Goal: Task Accomplishment & Management: Manage account settings

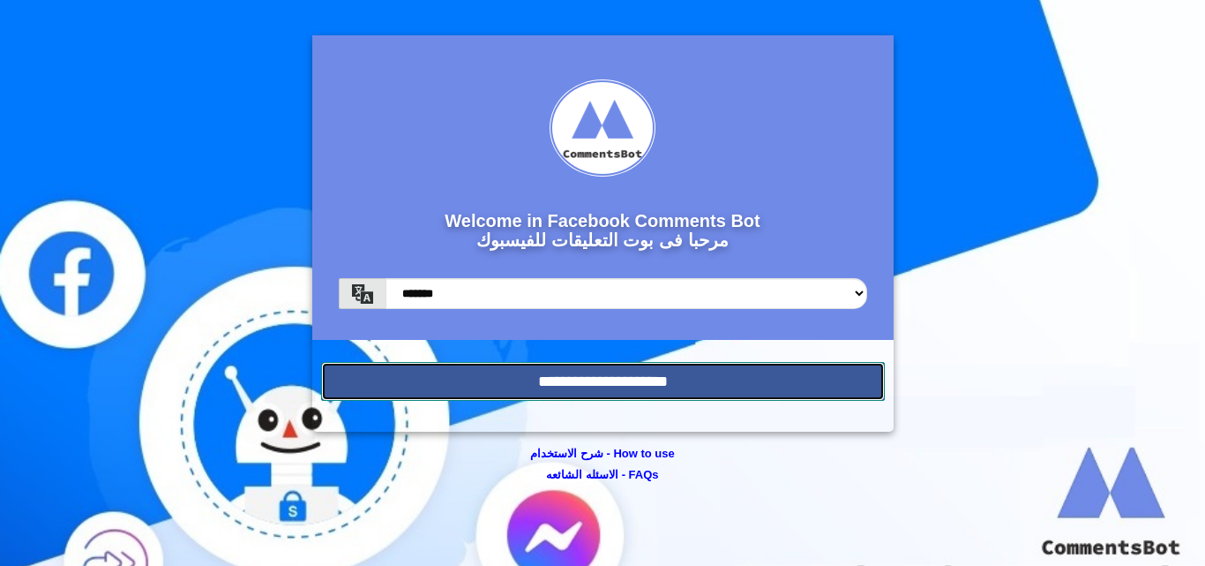
click at [716, 372] on input "**********" at bounding box center [603, 381] width 564 height 39
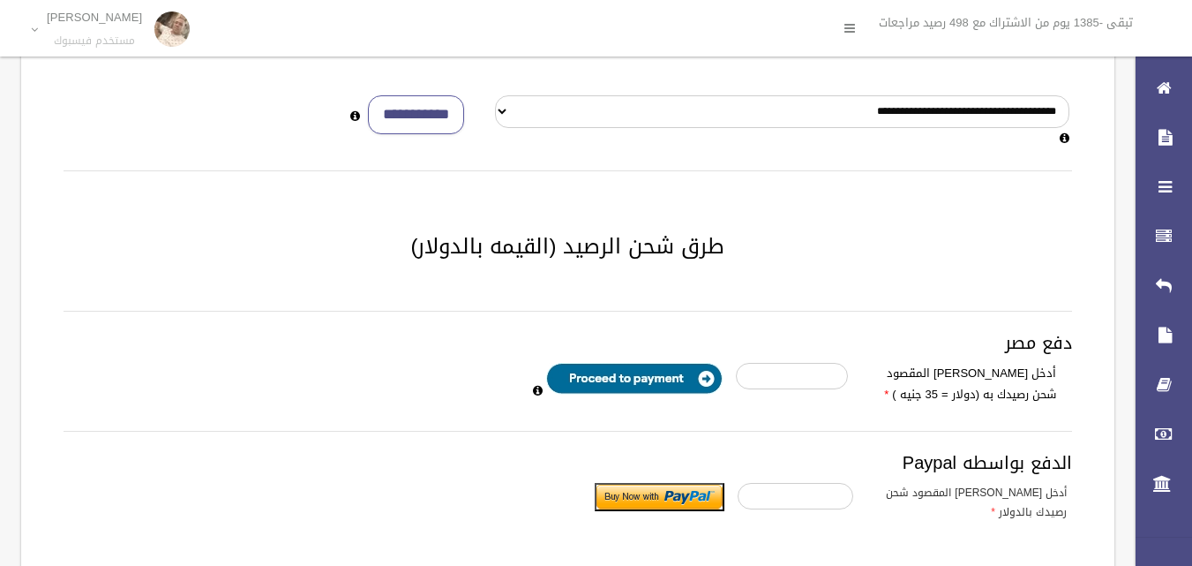
scroll to position [219, 0]
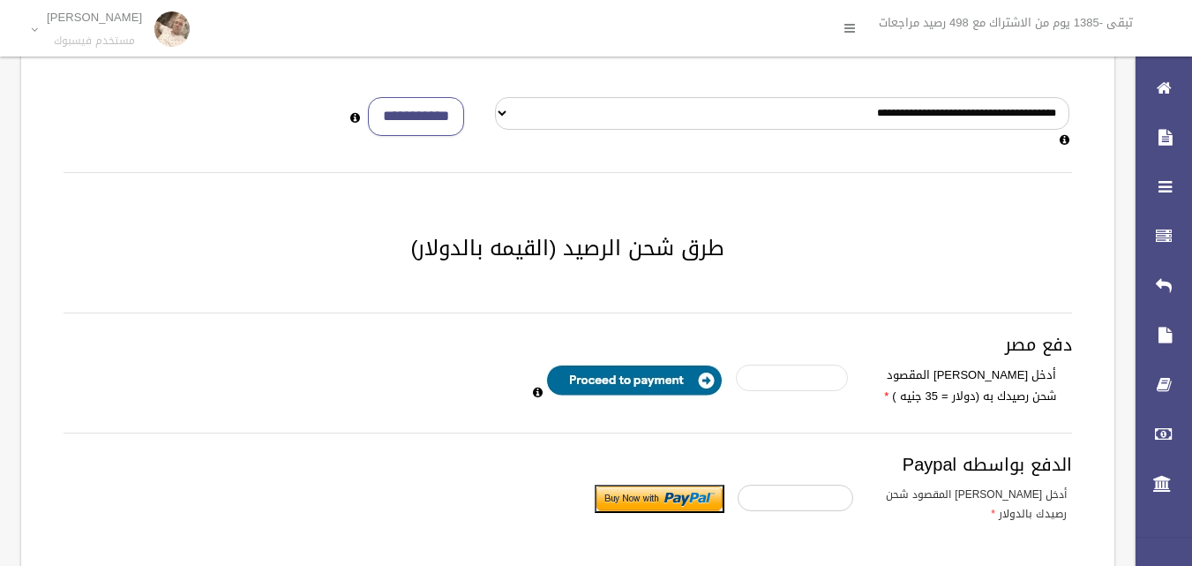
click at [798, 379] on input "number" at bounding box center [792, 377] width 112 height 26
click at [750, 384] on input "*" at bounding box center [792, 377] width 112 height 26
type input "*"
click at [750, 370] on input "*" at bounding box center [792, 377] width 112 height 26
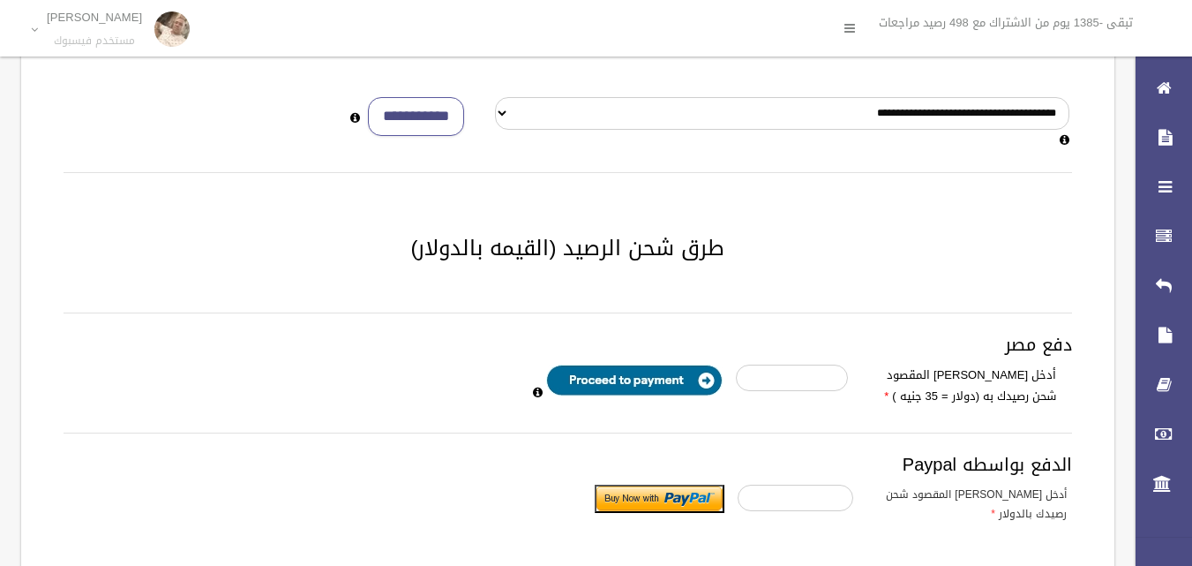
click at [625, 373] on input "image" at bounding box center [634, 380] width 176 height 32
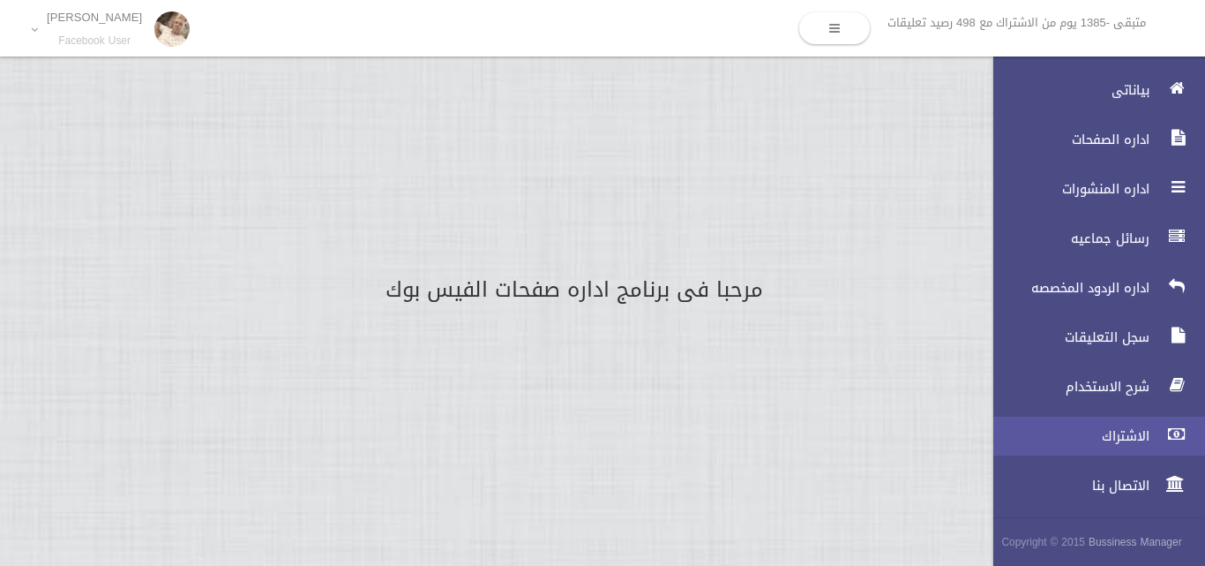
click at [1146, 434] on span "الاشتراك" at bounding box center [1066, 436] width 176 height 18
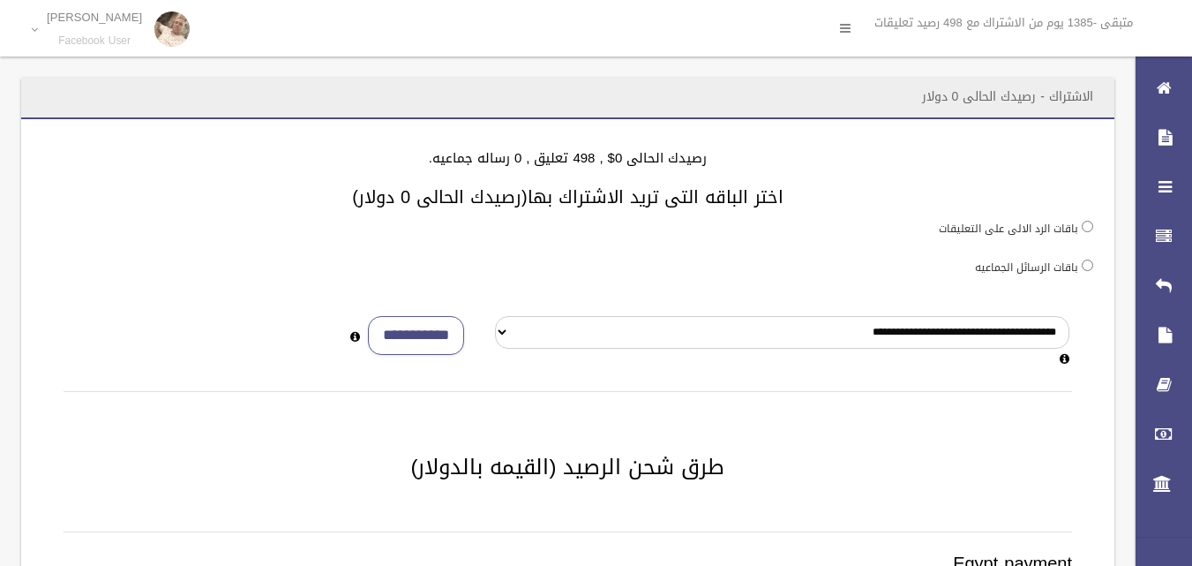
click at [833, 245] on div "**********" at bounding box center [567, 563] width 1093 height 888
click at [1081, 222] on div "باقات الرد الالى على التعليقات" at bounding box center [567, 228] width 1051 height 22
click at [791, 324] on select "**********" at bounding box center [782, 332] width 574 height 33
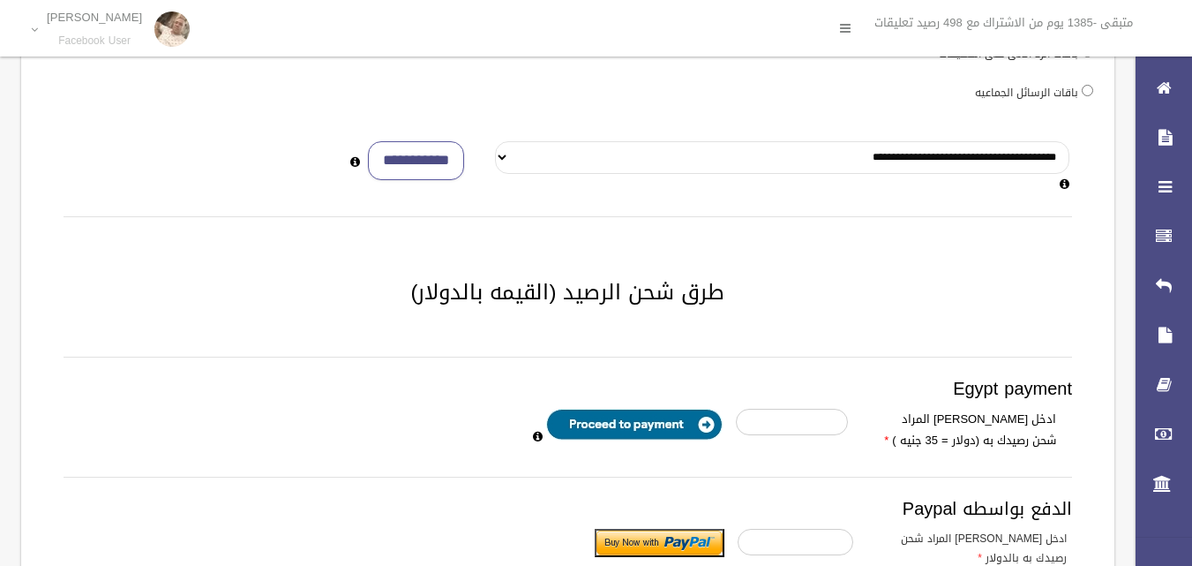
scroll to position [176, 0]
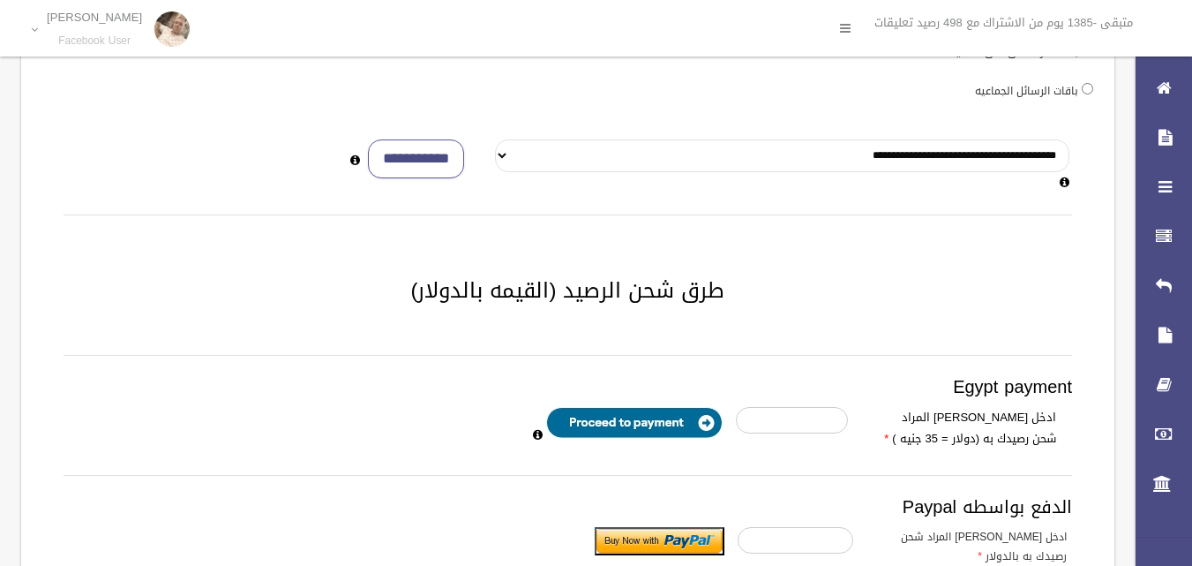
click at [799, 161] on select "**********" at bounding box center [782, 155] width 574 height 33
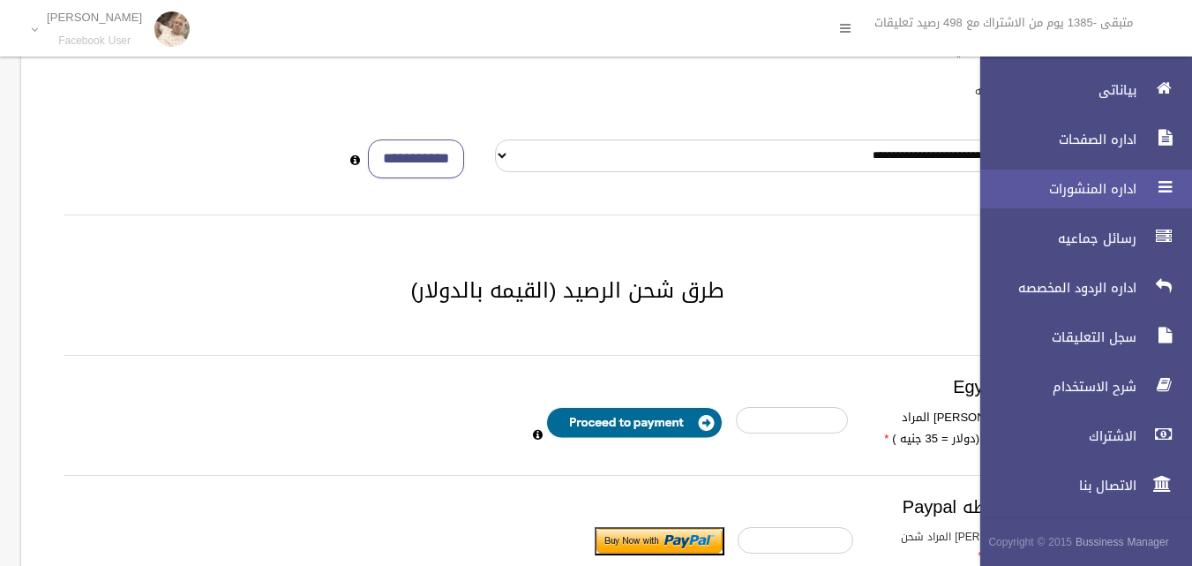
click at [1095, 191] on span "اداره المنشورات" at bounding box center [1053, 189] width 176 height 18
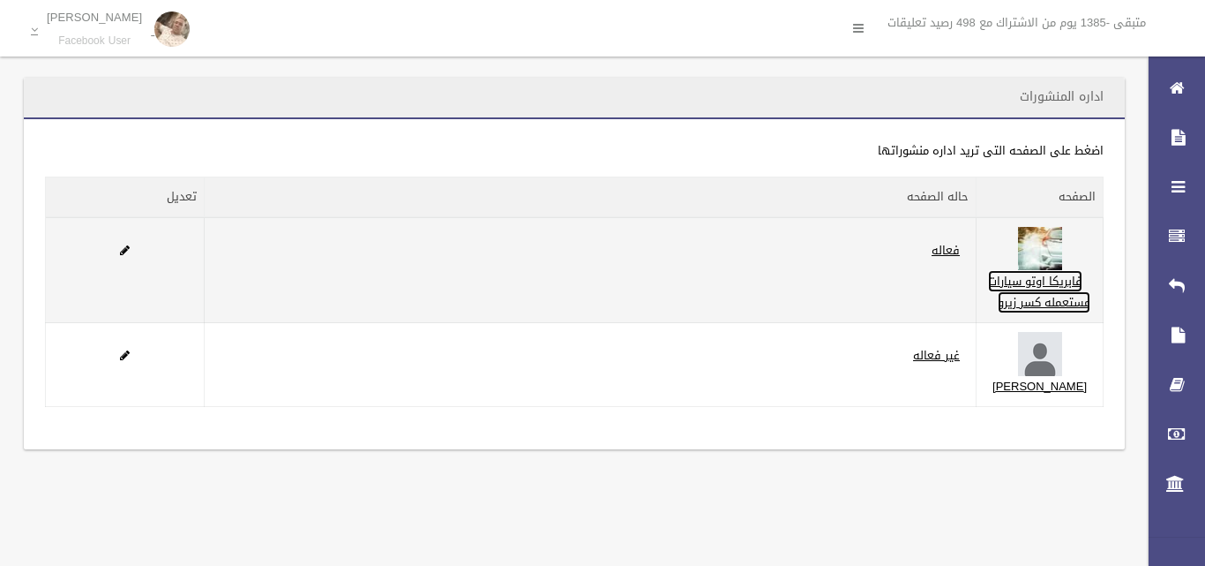
click at [1068, 309] on link "فابريكا اوتو سيارات مستعمله كسر زيرو" at bounding box center [1039, 291] width 102 height 43
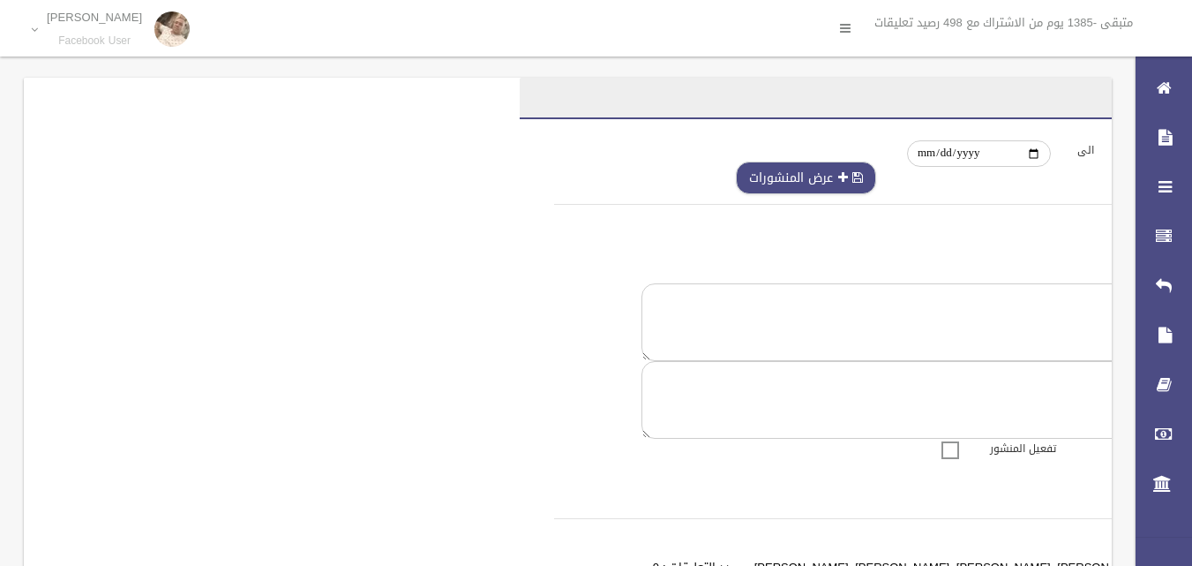
click at [851, 179] on button "عرض المنشورات" at bounding box center [806, 177] width 140 height 33
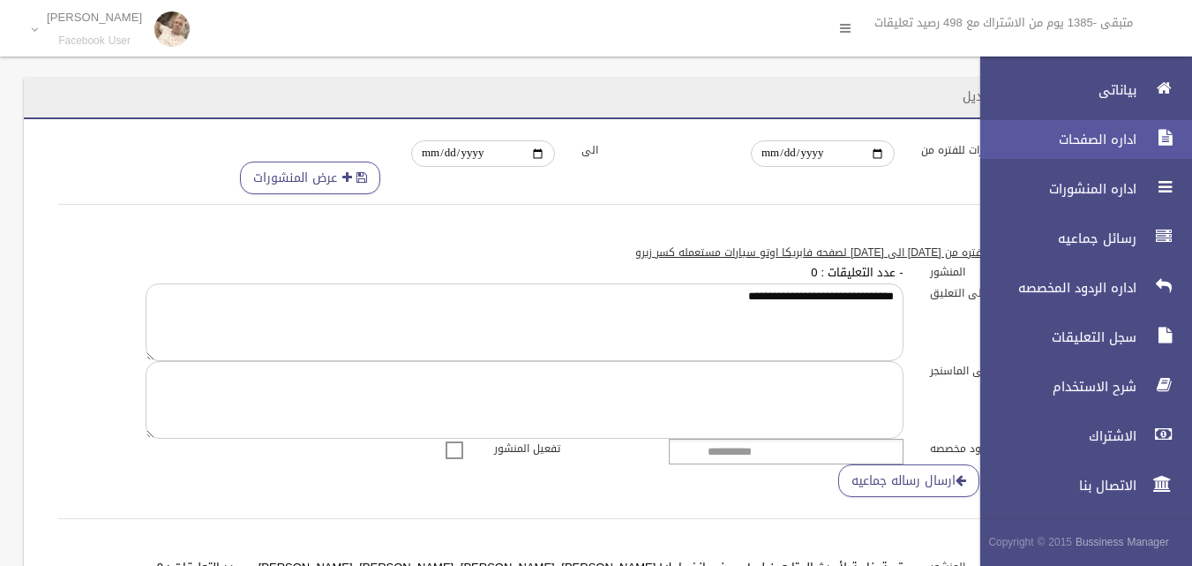
click at [1136, 127] on link "اداره الصفحات" at bounding box center [1078, 139] width 227 height 39
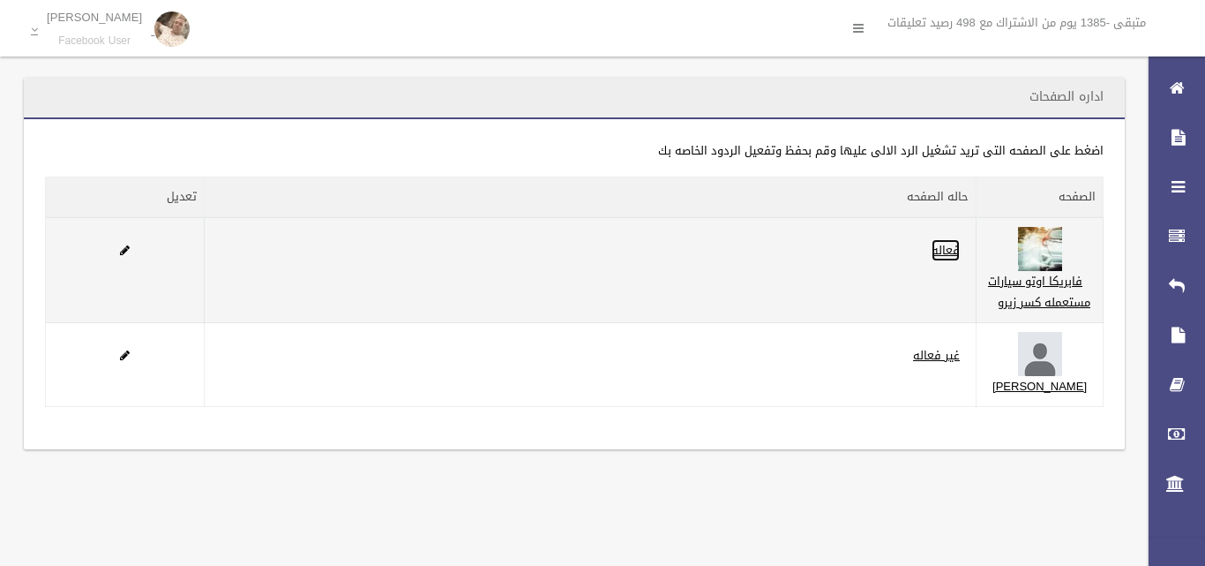
click at [960, 251] on link "فعاله" at bounding box center [946, 250] width 28 height 22
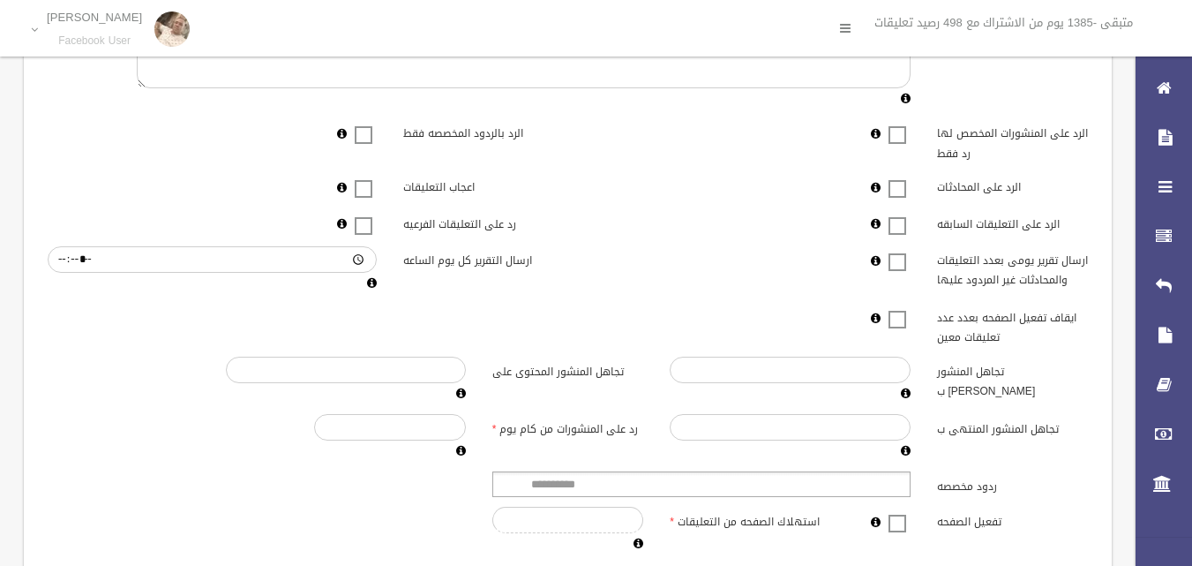
scroll to position [441, 0]
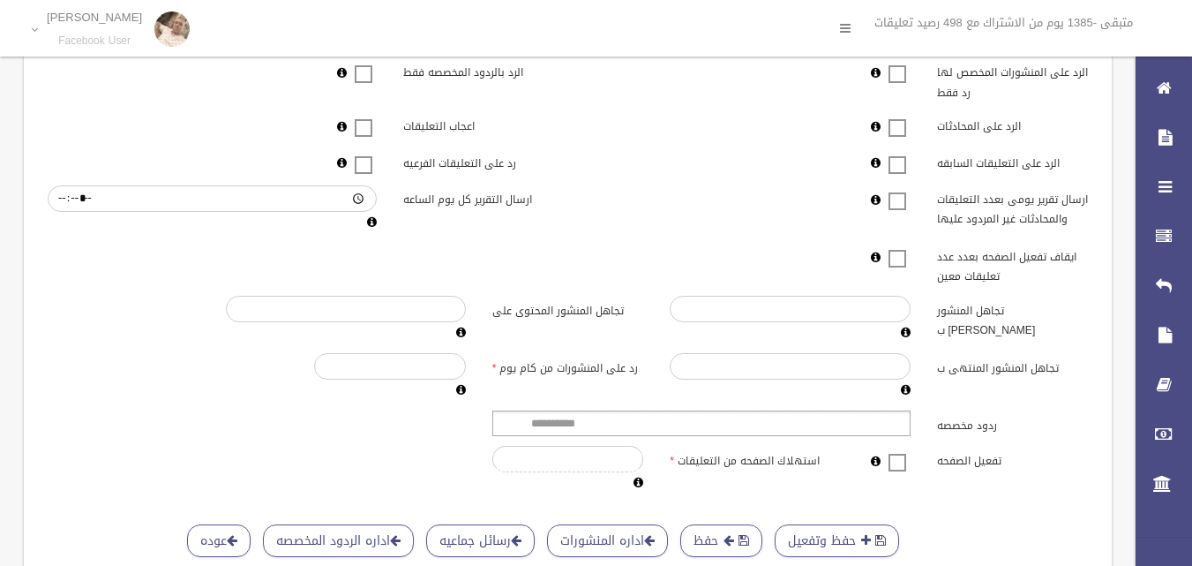
click at [896, 154] on span at bounding box center [897, 154] width 26 height 0
click at [361, 116] on span at bounding box center [363, 116] width 26 height 0
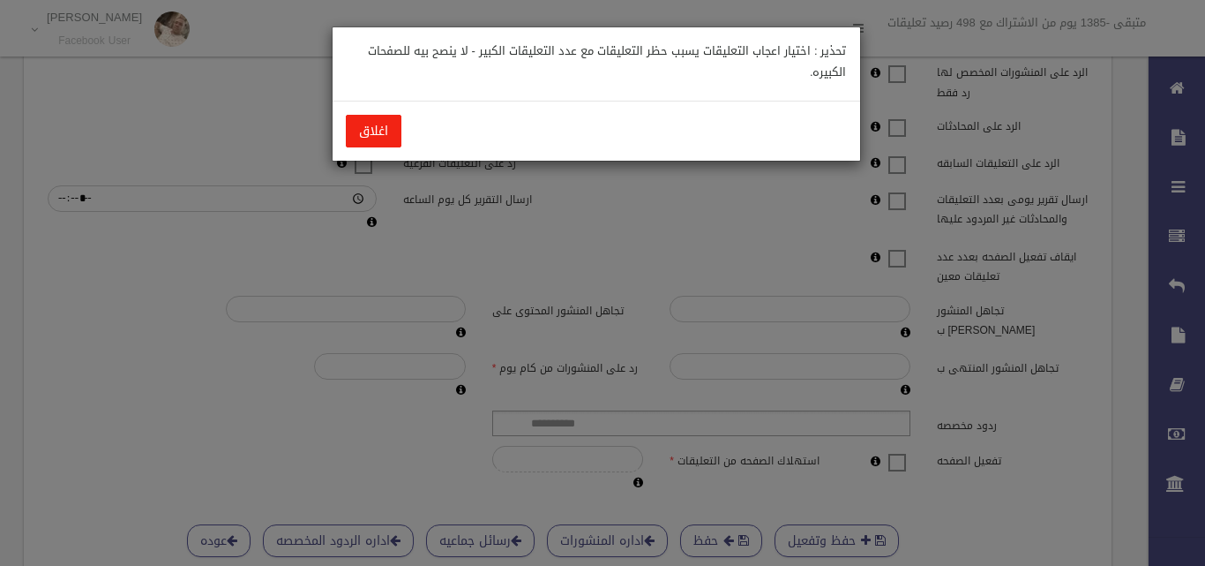
click at [369, 131] on button "اغلاق" at bounding box center [374, 131] width 56 height 33
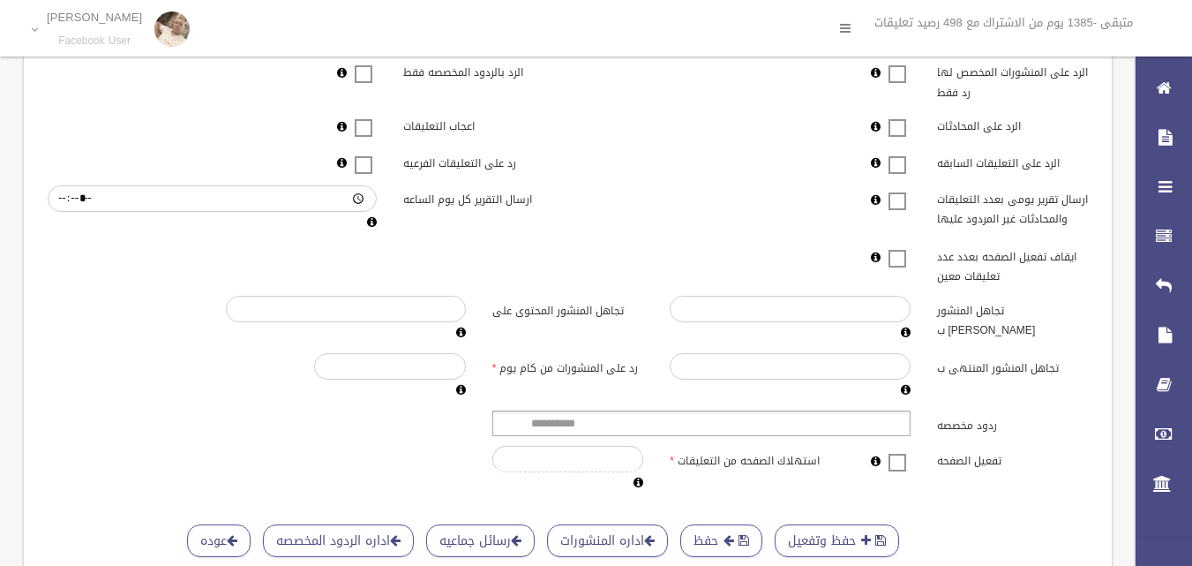
click at [365, 116] on span at bounding box center [363, 116] width 26 height 0
click at [791, 436] on ul at bounding box center [701, 423] width 418 height 26
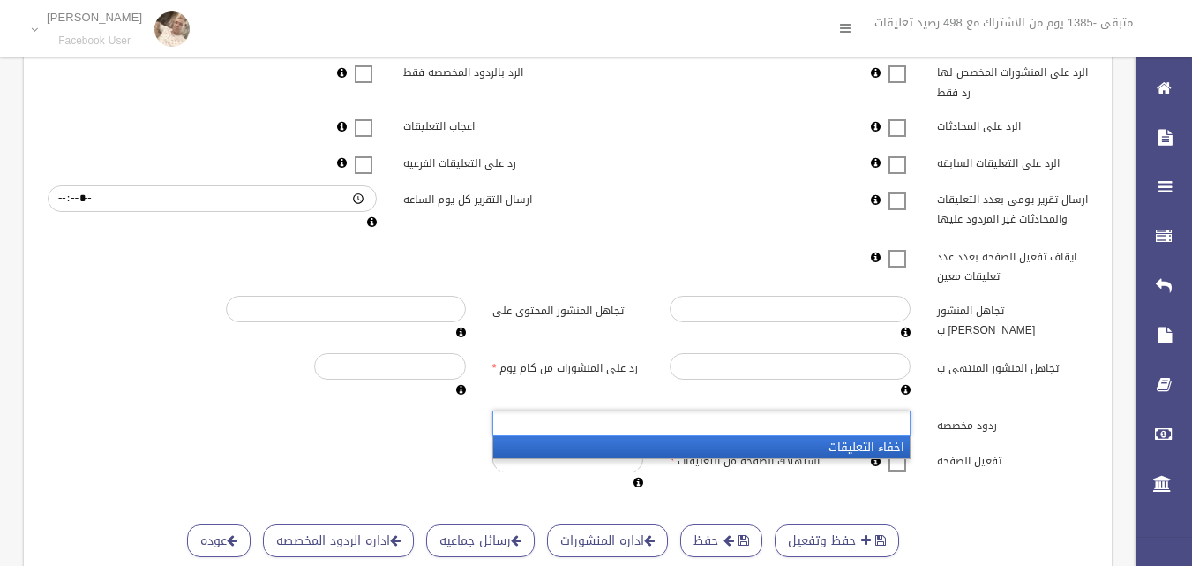
click at [787, 433] on ul at bounding box center [701, 423] width 418 height 26
click at [1053, 401] on div "تجاهل المنشور المنتهى ب رد على المنشورات من كام يوم ****" at bounding box center [567, 377] width 1067 height 48
type input "**********"
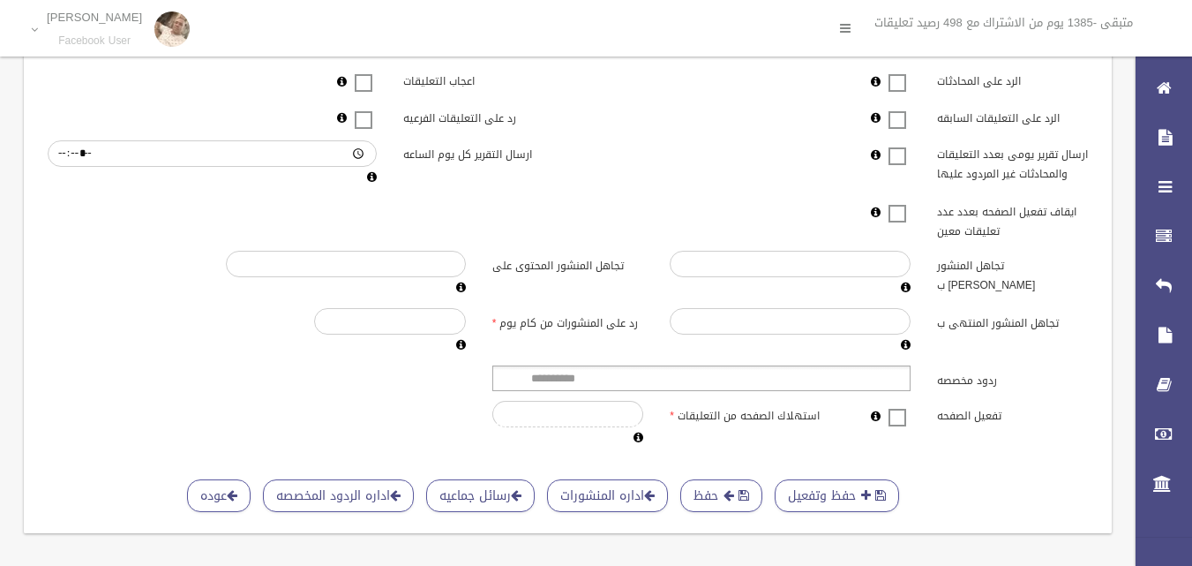
scroll to position [525, 0]
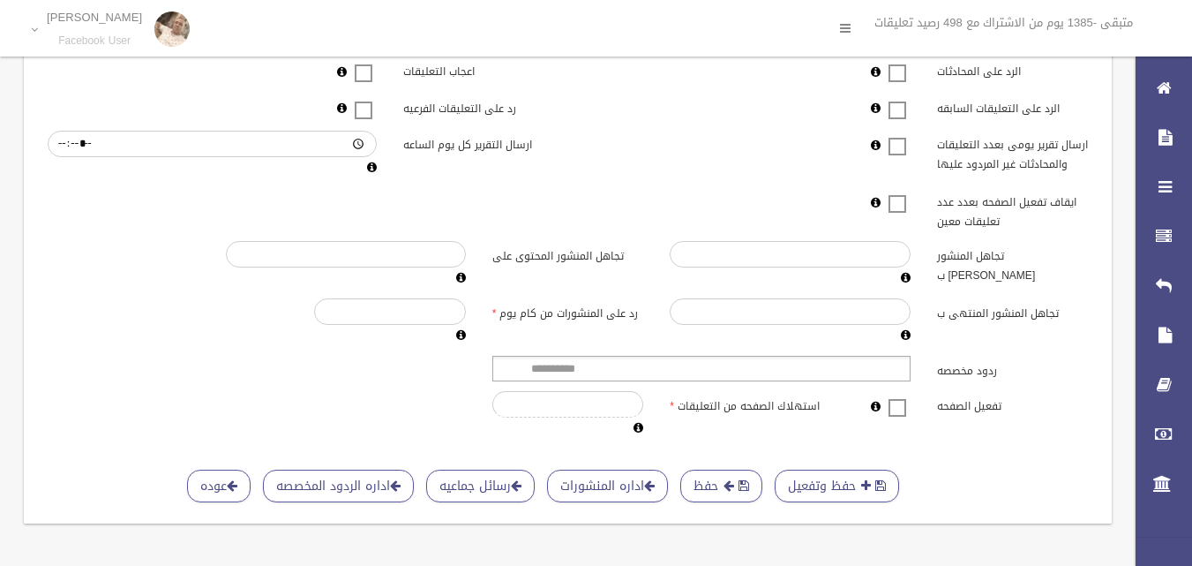
click at [1076, 341] on div "**********" at bounding box center [568, 41] width 1046 height 794
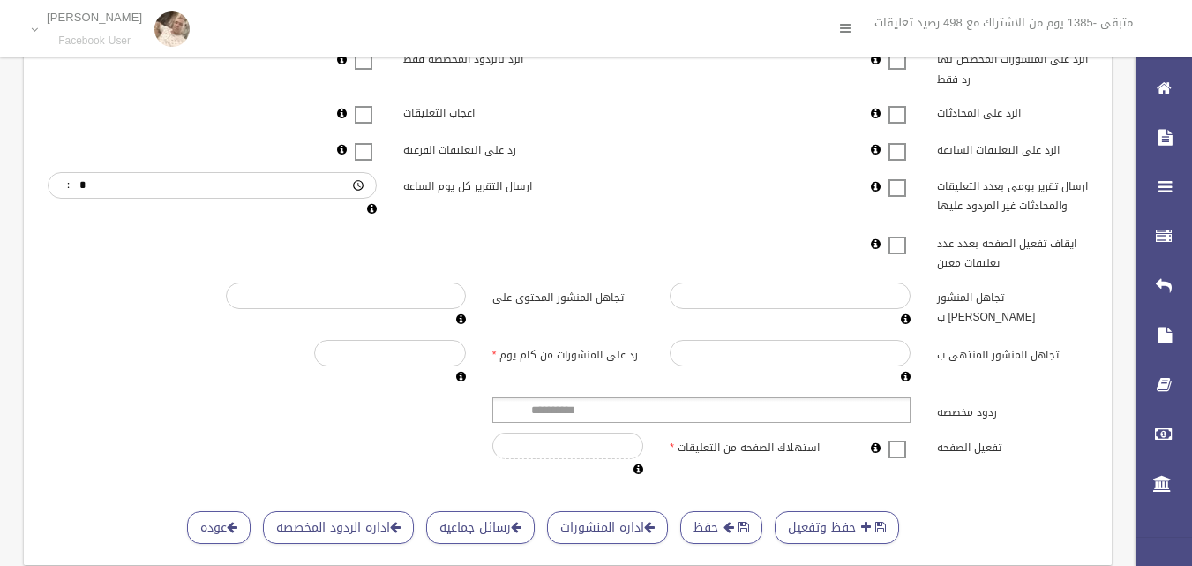
scroll to position [349, 0]
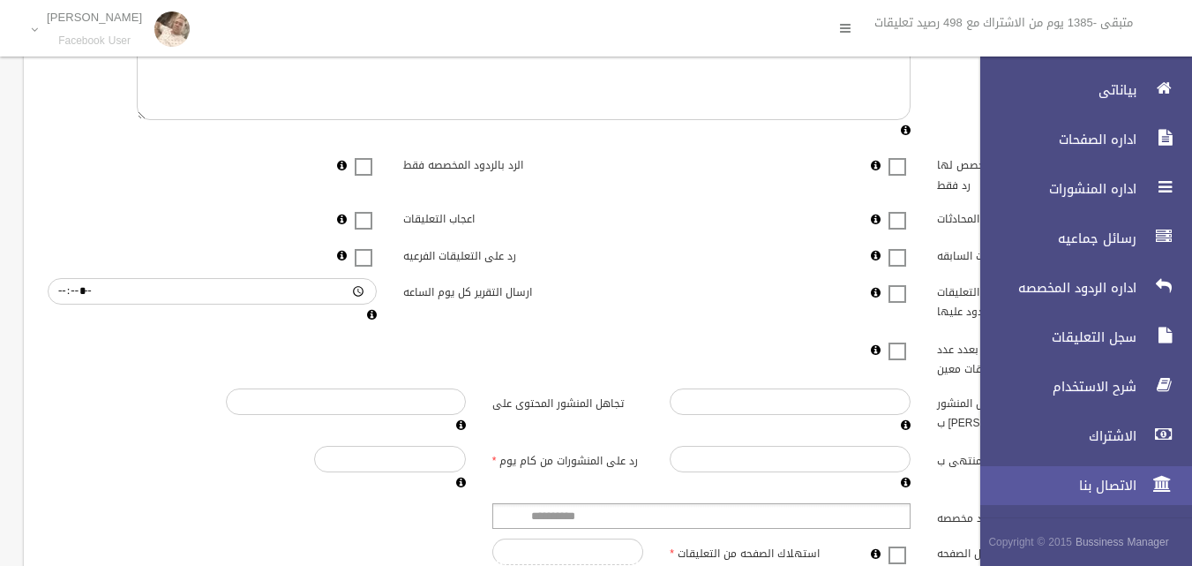
click at [1132, 496] on link "الاتصال بنا" at bounding box center [1078, 485] width 227 height 39
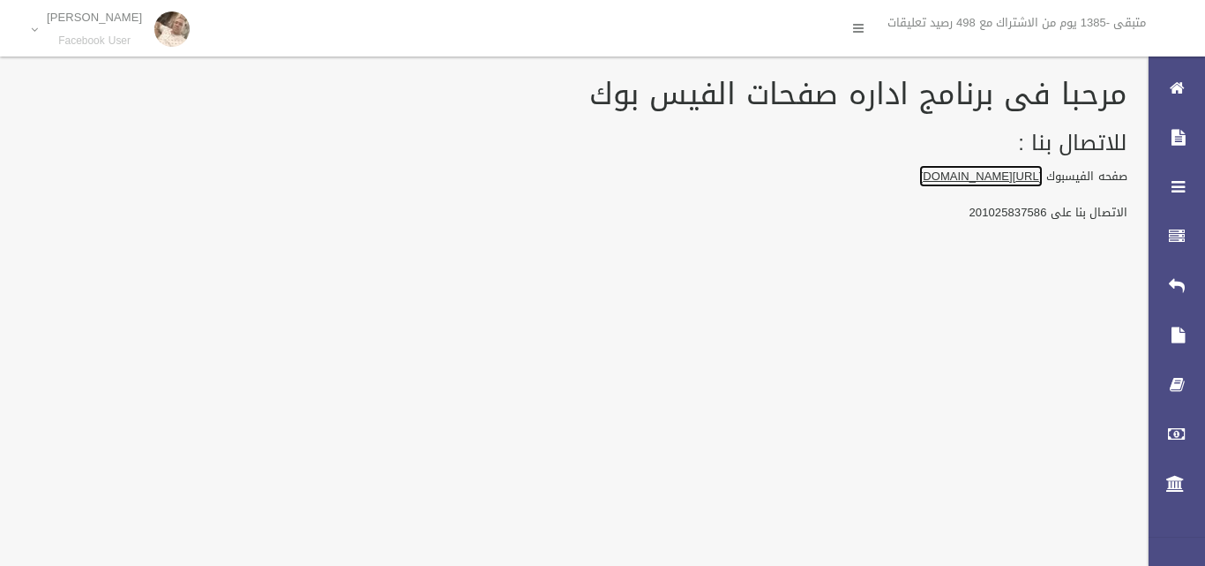
click at [957, 173] on link "[URL][DOMAIN_NAME]" at bounding box center [981, 176] width 123 height 22
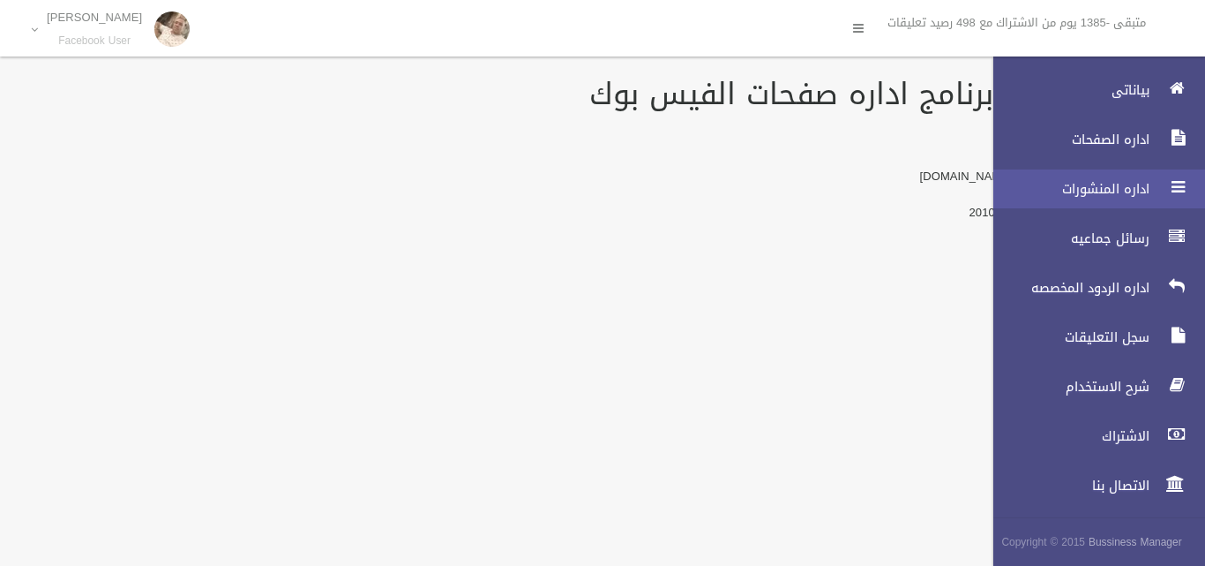
click at [1158, 185] on link "اداره المنشورات" at bounding box center [1091, 188] width 227 height 39
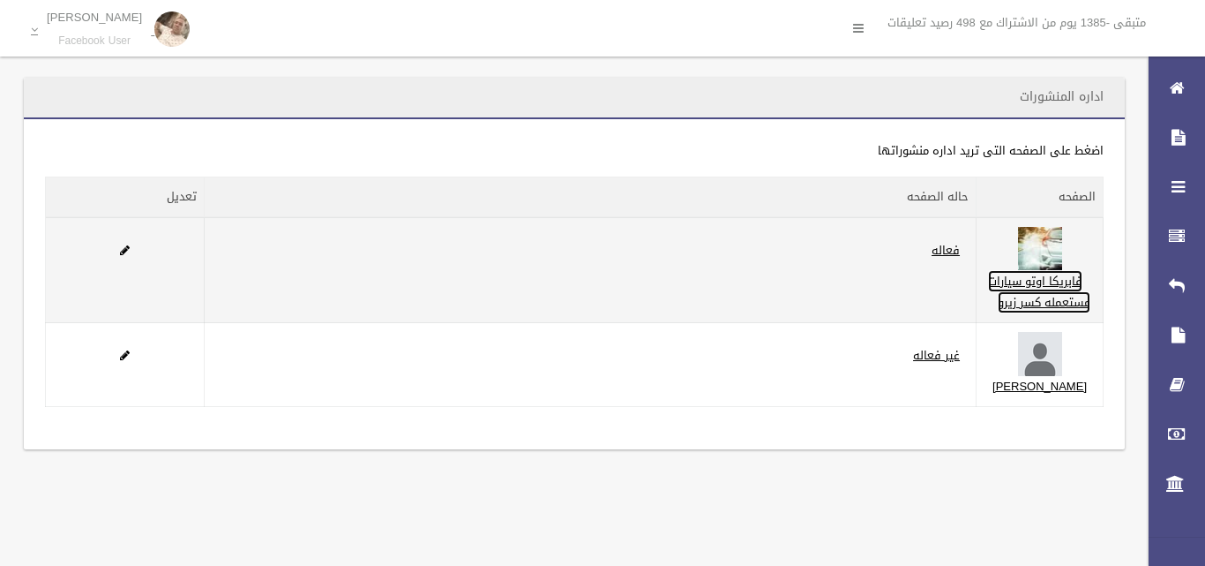
click at [1067, 298] on link "فابريكا اوتو سيارات مستعمله كسر زيرو" at bounding box center [1039, 291] width 102 height 43
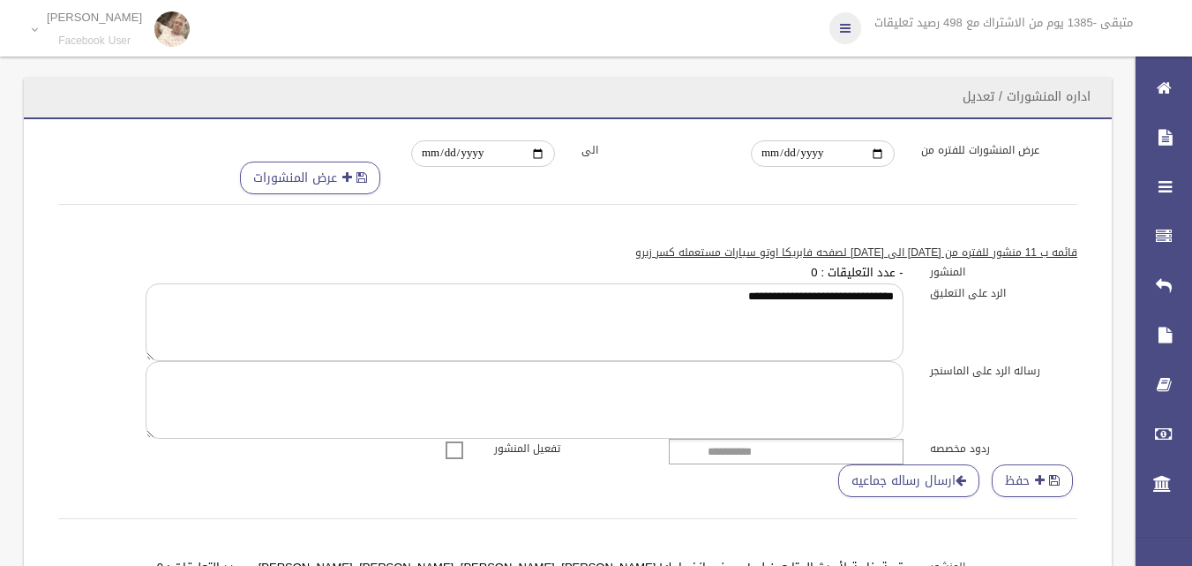
click at [840, 22] on icon at bounding box center [845, 28] width 11 height 30
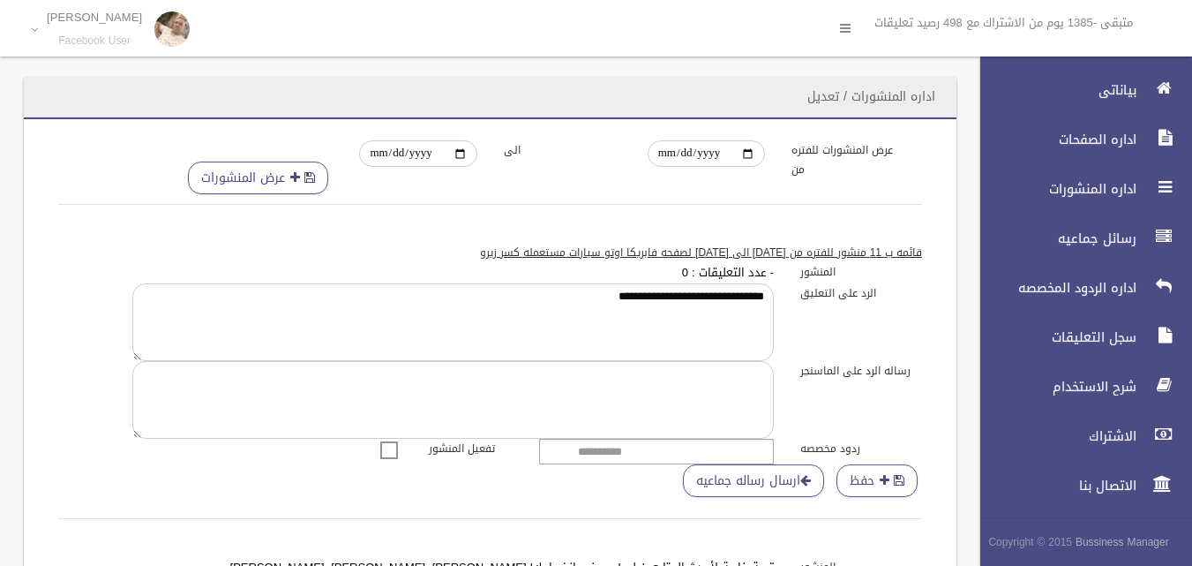
click at [101, 255] on label "قائمه ب 11 منشور للفتره من [DATE] الى [DATE] لصفحه فابريكا اوتو سيارات مستعمله …" at bounding box center [490, 252] width 890 height 19
